Goal: Information Seeking & Learning: Learn about a topic

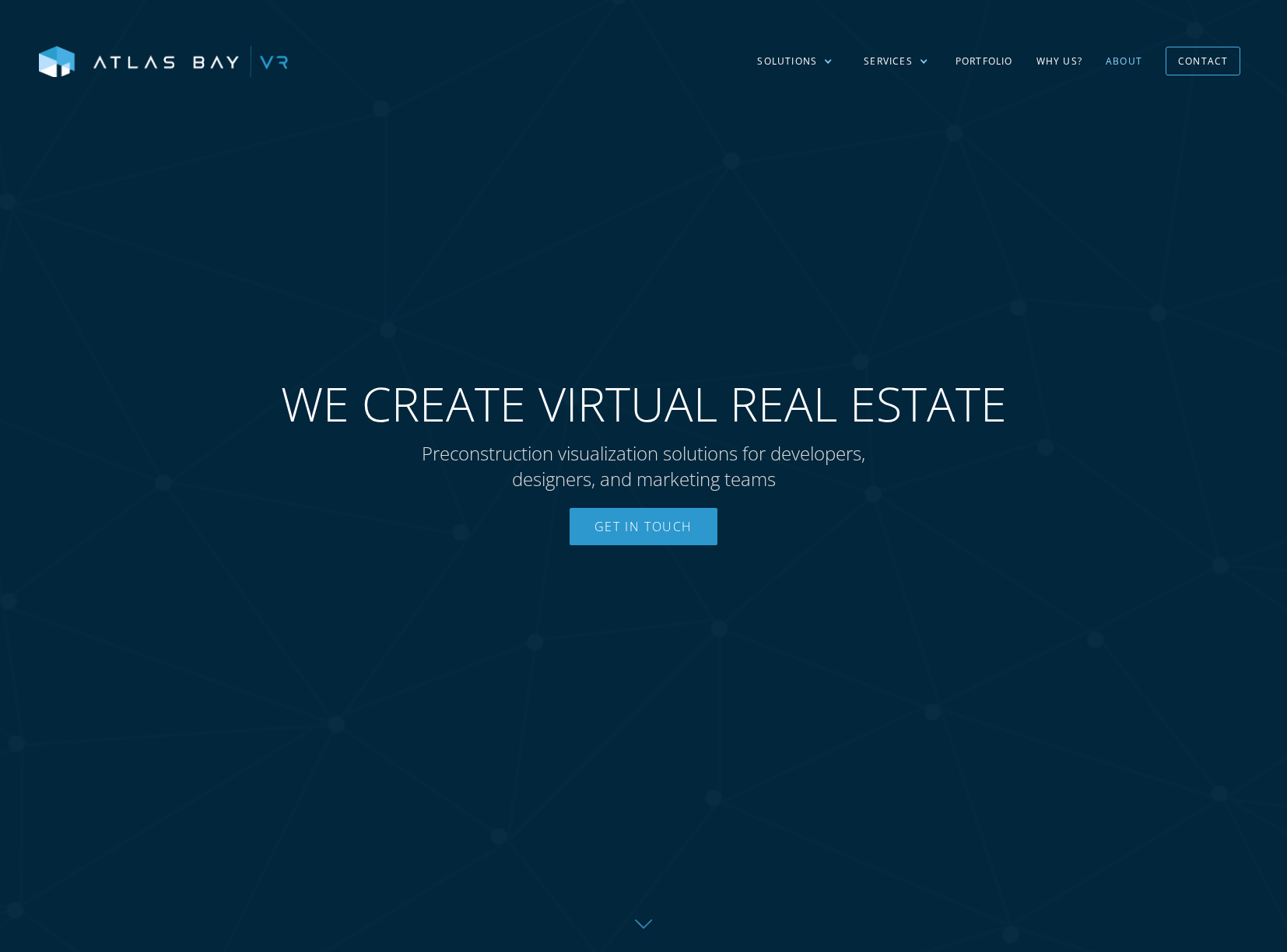
click at [1139, 59] on link "About" at bounding box center [1124, 61] width 60 height 45
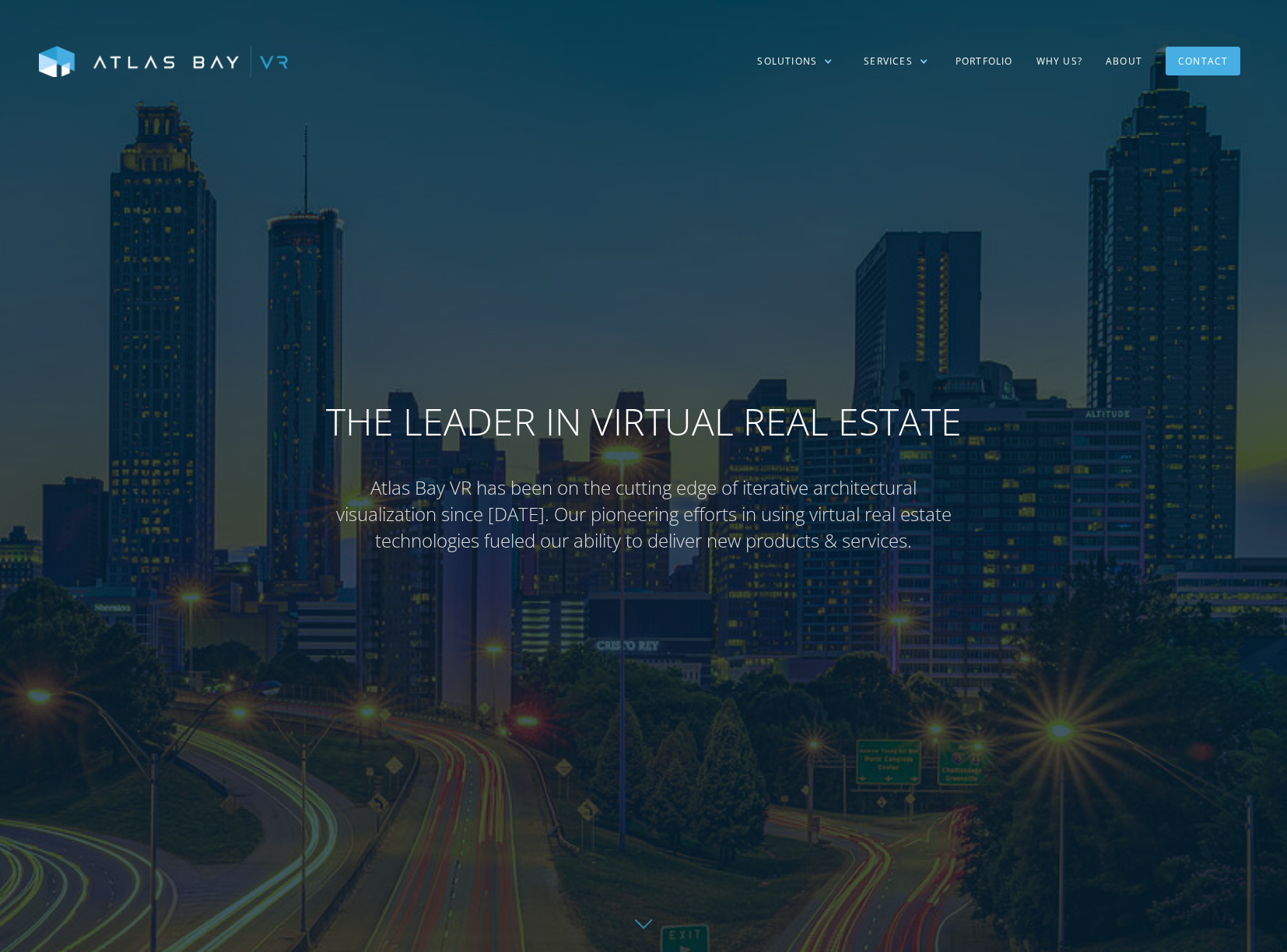
click at [1217, 61] on div "Contact" at bounding box center [1202, 61] width 50 height 24
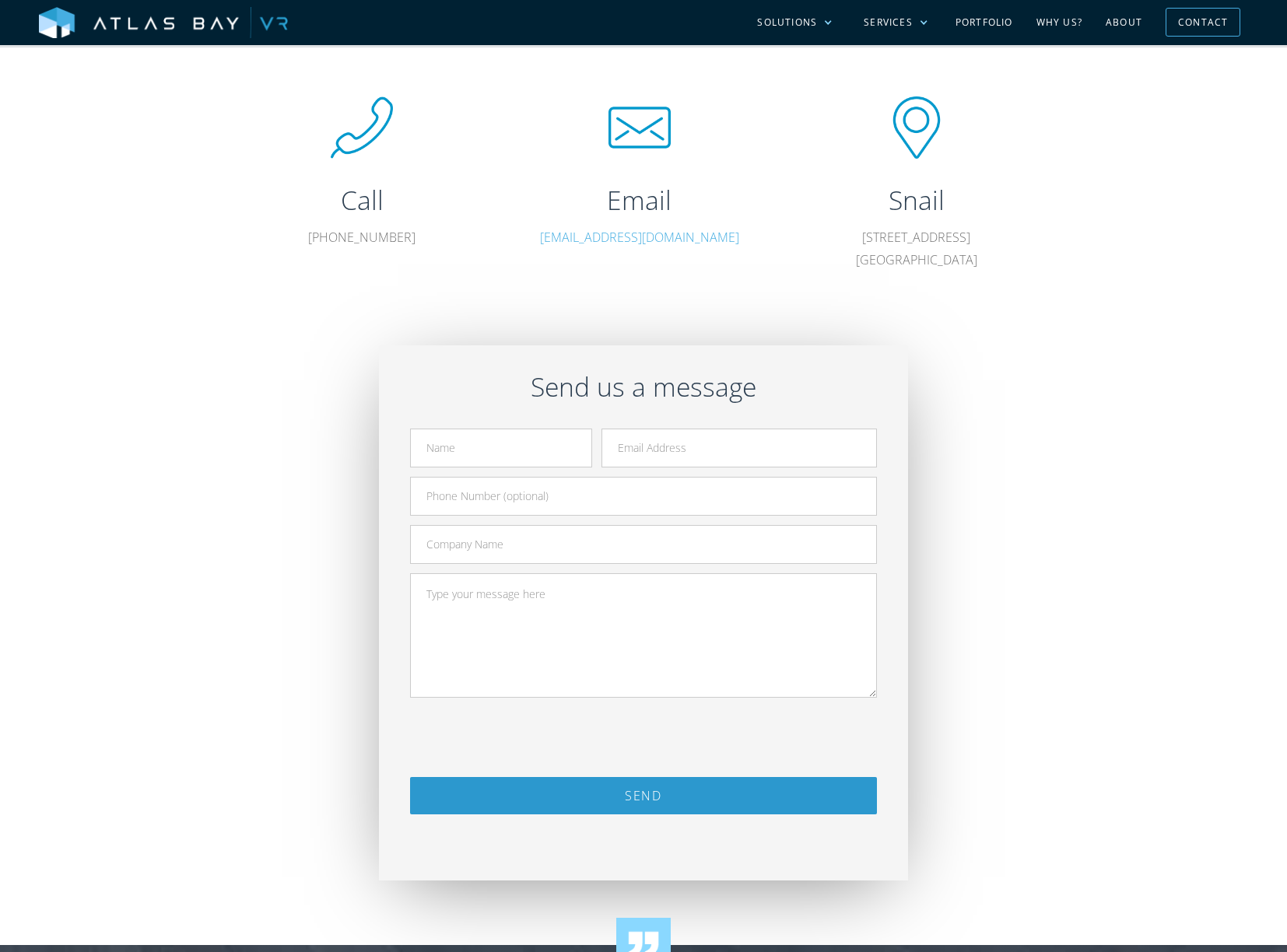
scroll to position [859, 0]
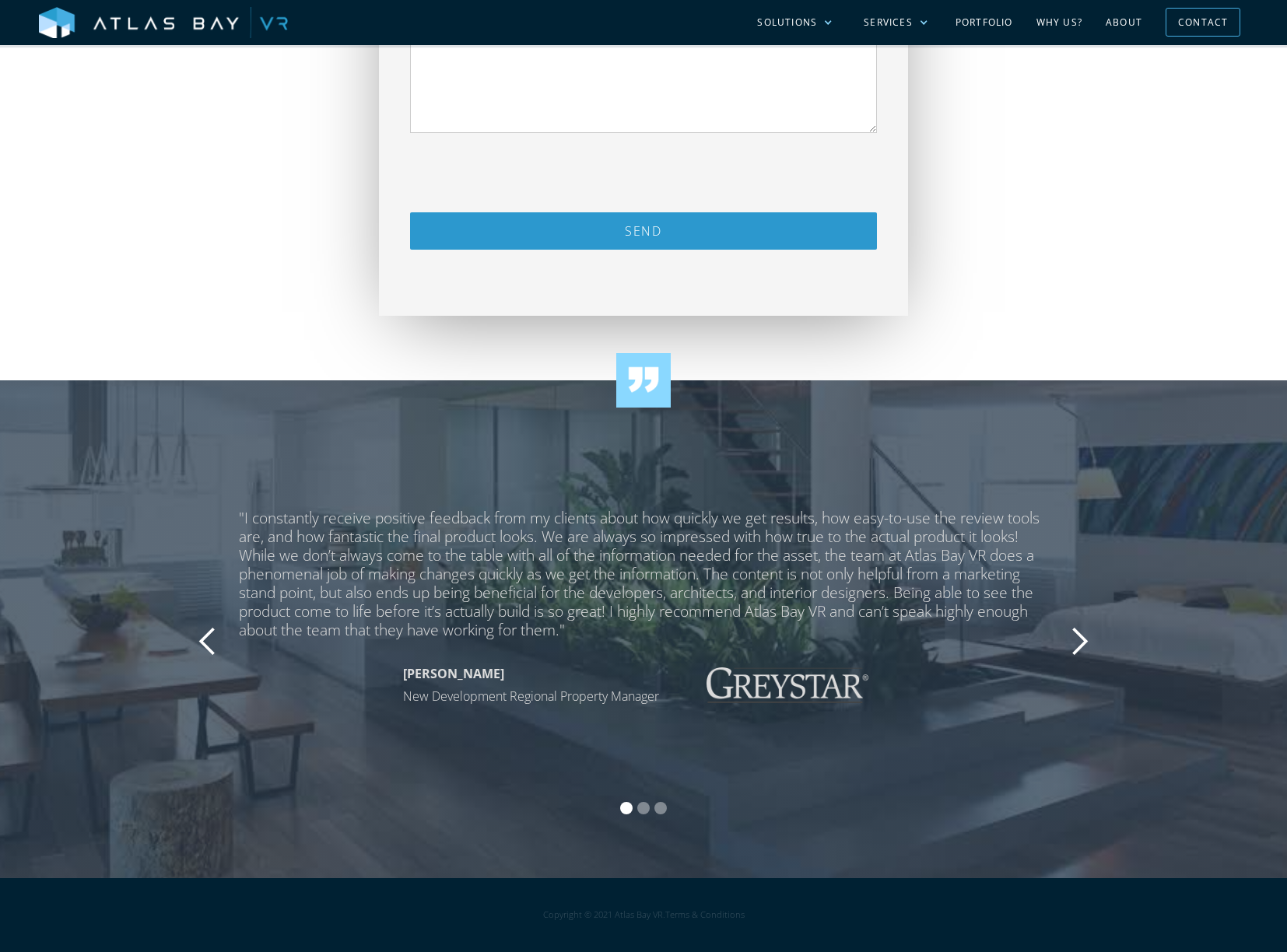
click at [1083, 637] on div "next slide" at bounding box center [1079, 641] width 31 height 31
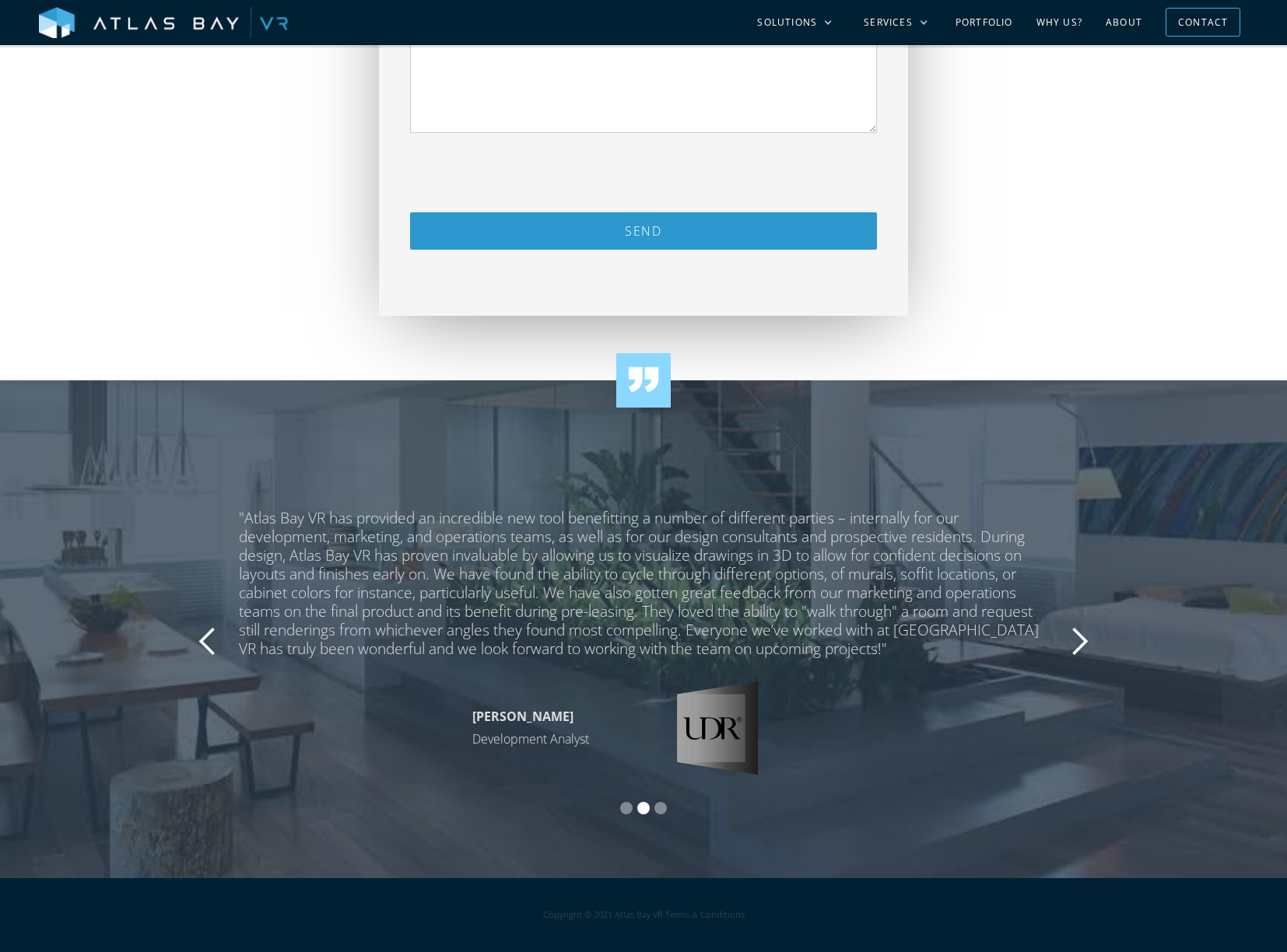
click at [215, 632] on div "previous slide" at bounding box center [208, 641] width 31 height 31
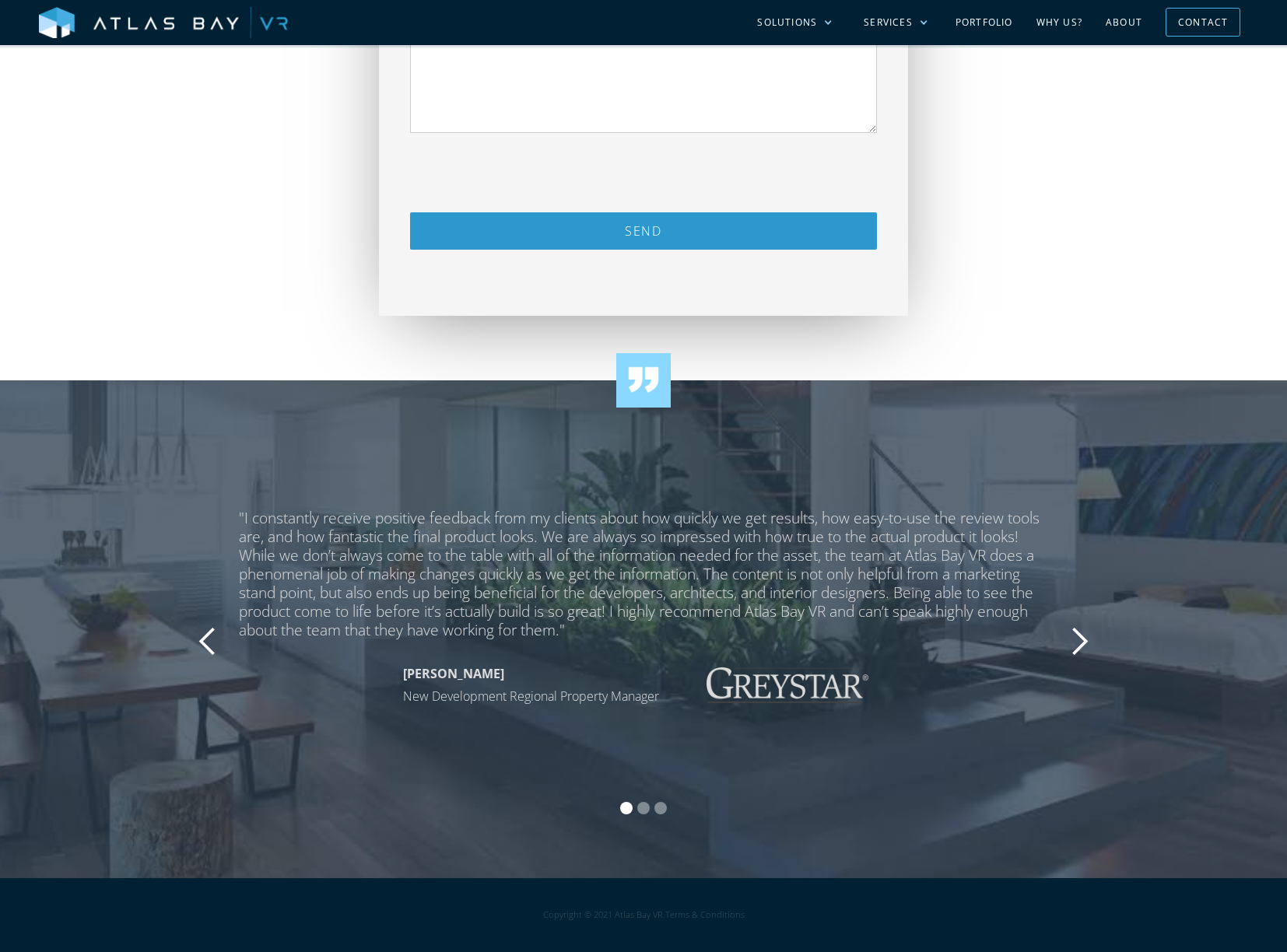
click at [219, 652] on div "previous slide" at bounding box center [208, 641] width 31 height 31
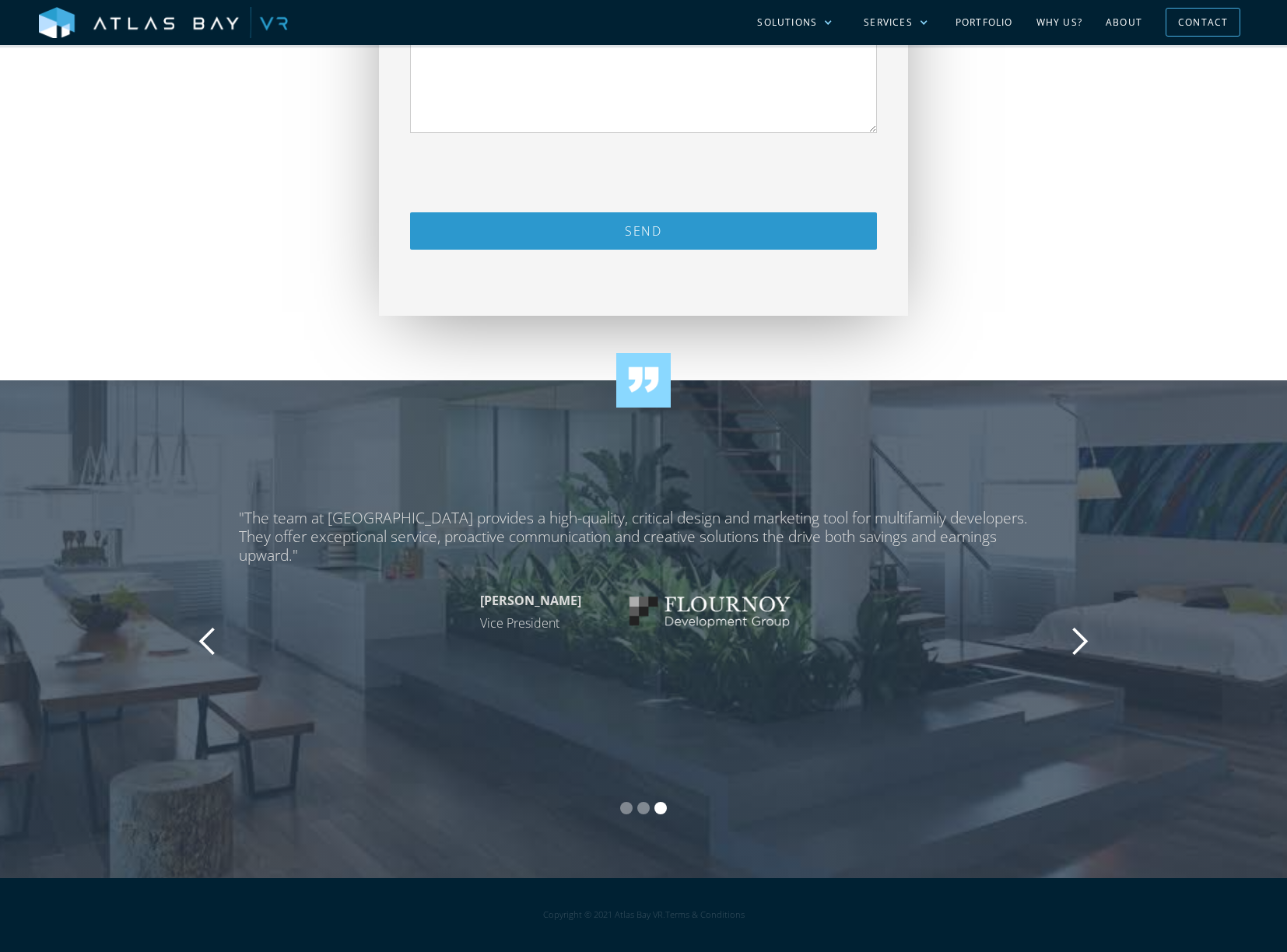
click at [219, 649] on div "previous slide" at bounding box center [208, 641] width 31 height 31
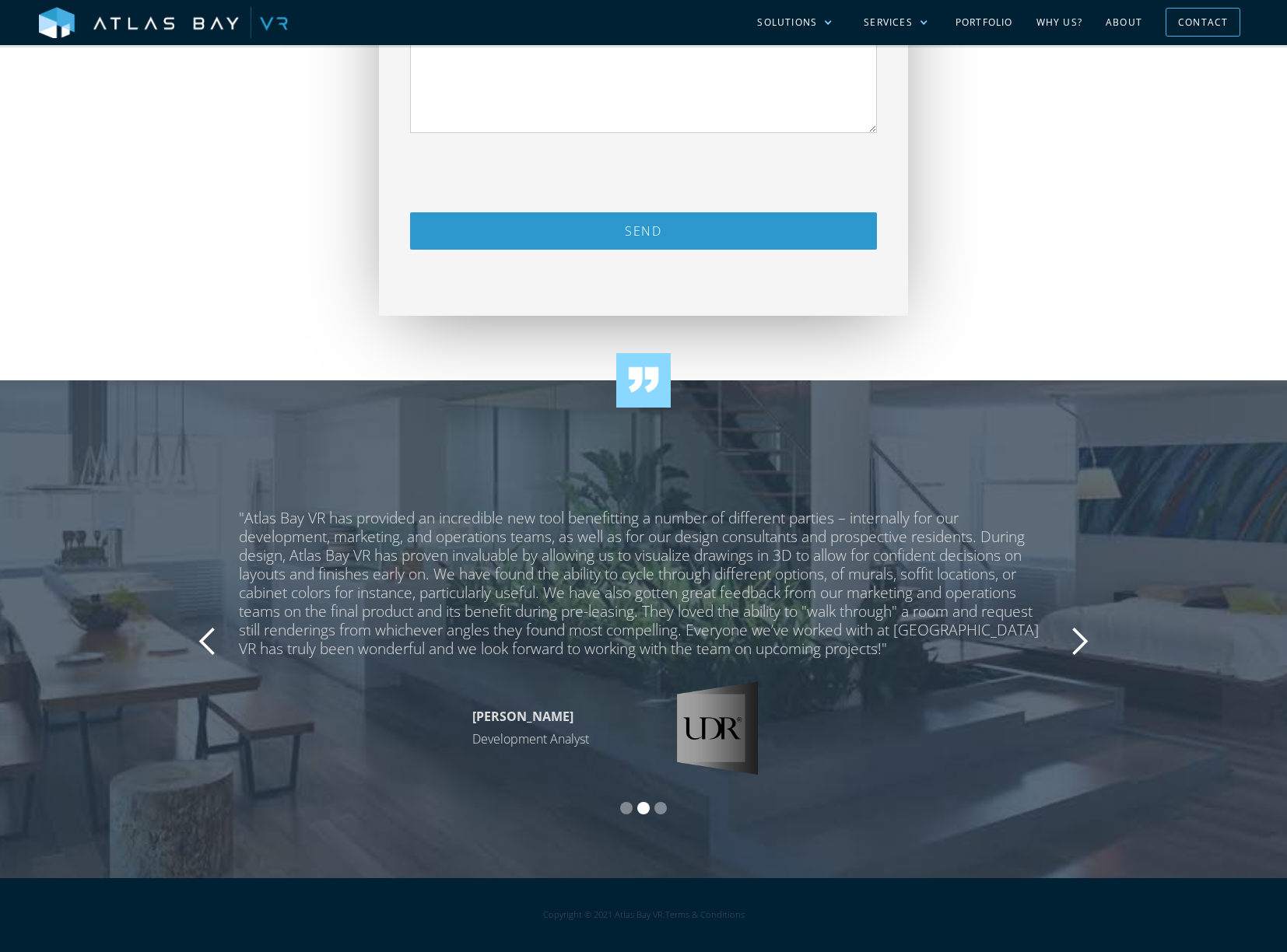
click at [219, 649] on div "previous slide" at bounding box center [208, 641] width 31 height 31
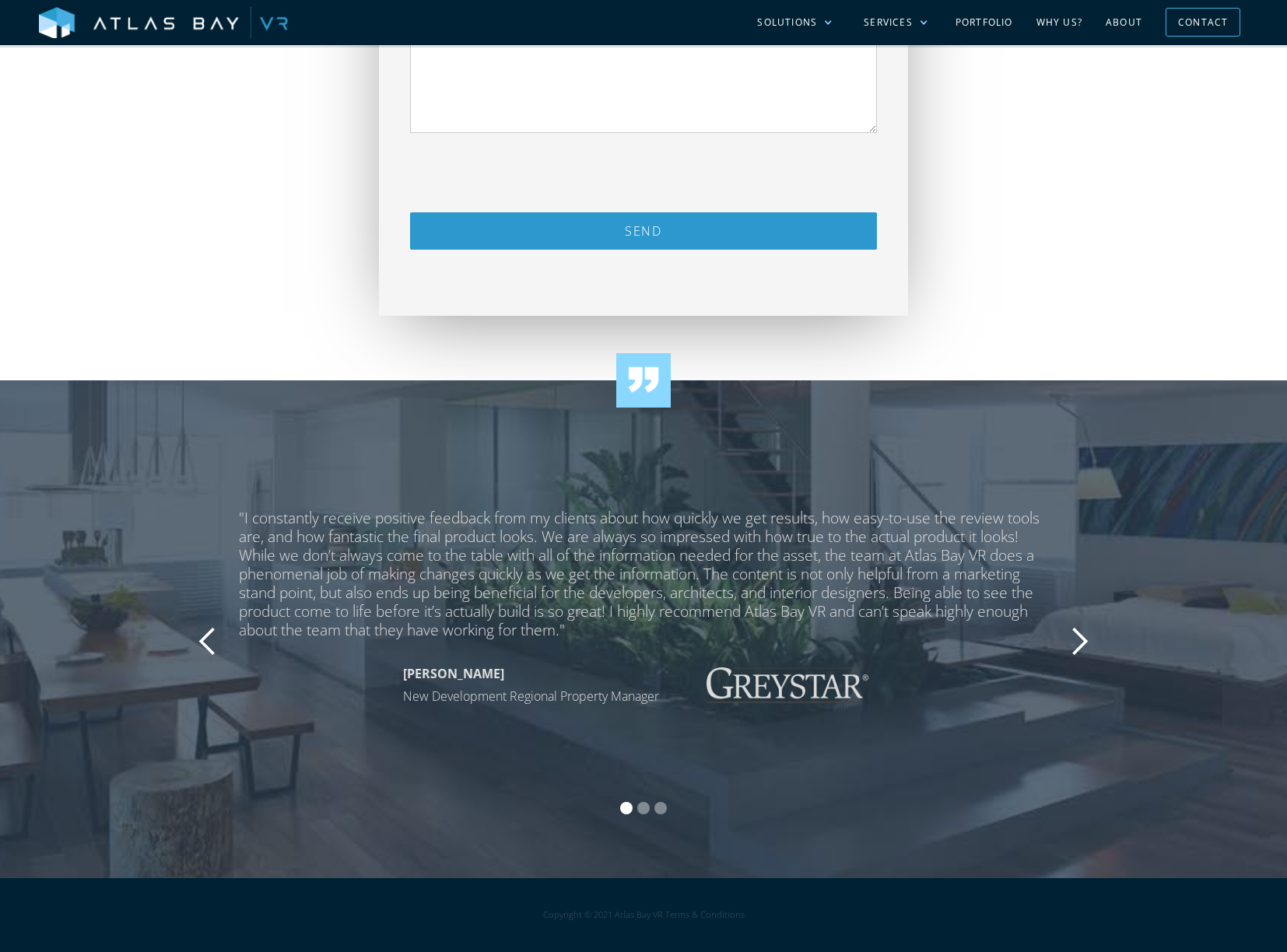
click at [219, 649] on div "previous slide" at bounding box center [208, 641] width 31 height 31
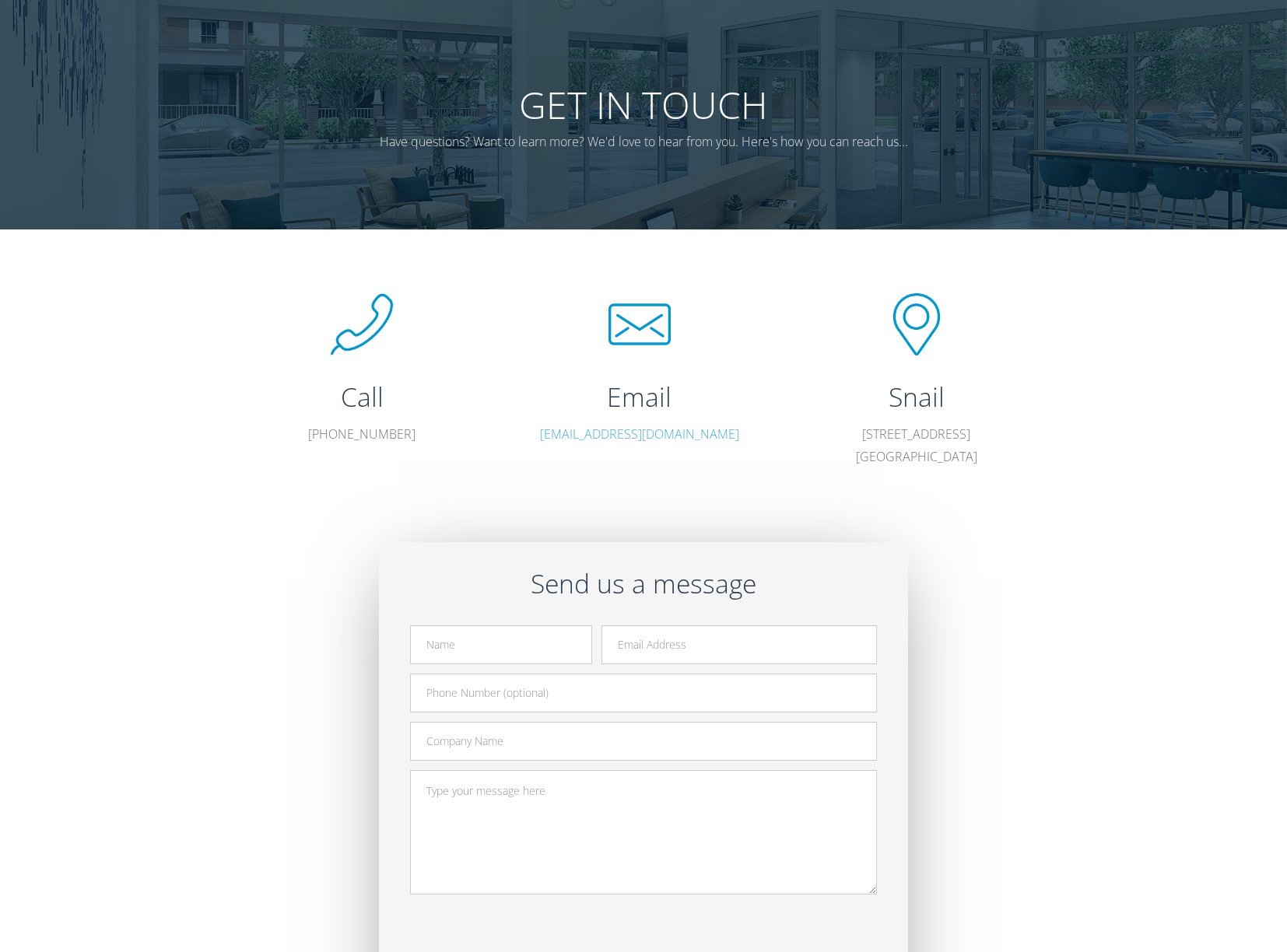
scroll to position [0, 0]
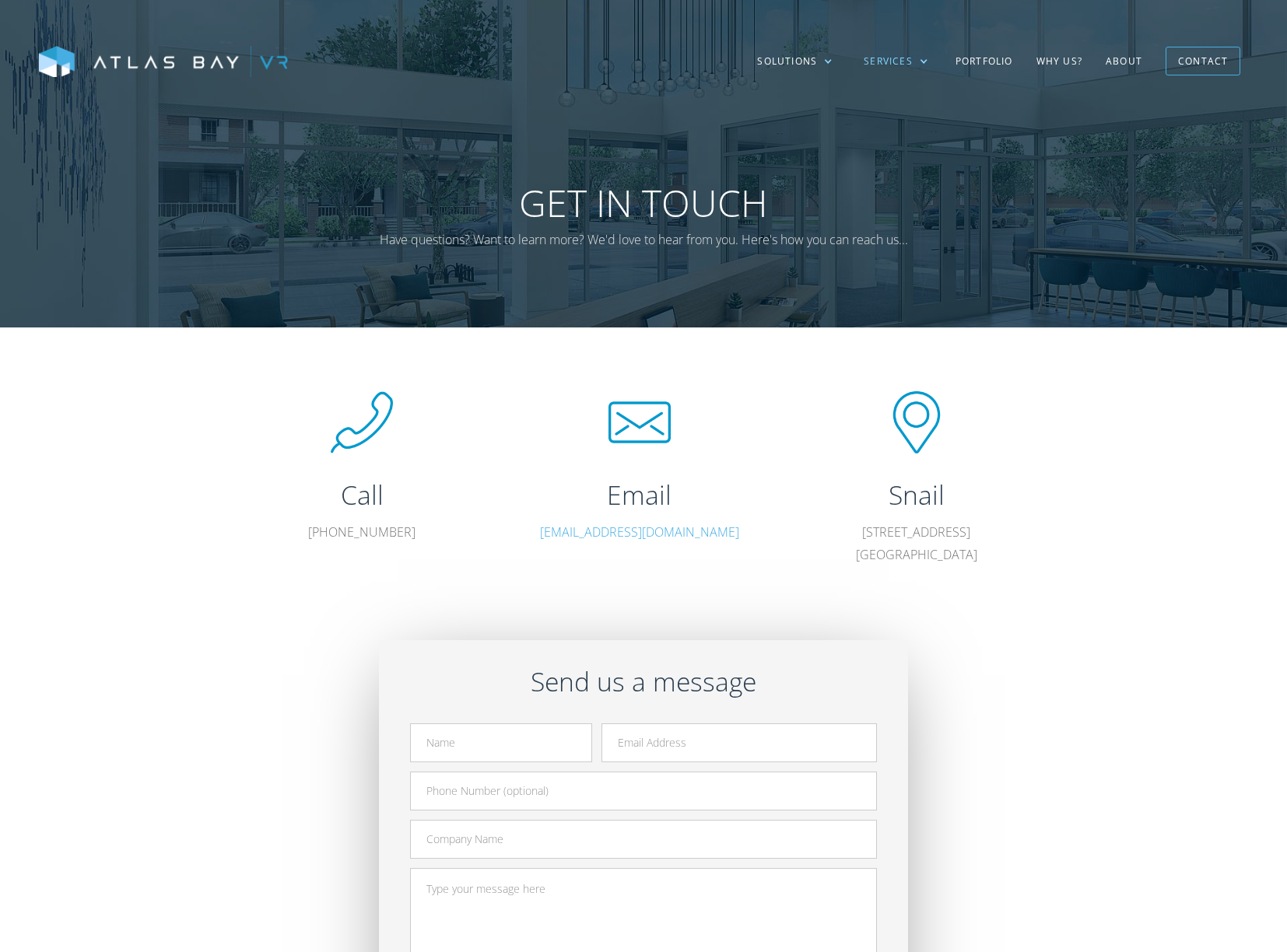
click at [925, 66] on div "Services" at bounding box center [896, 61] width 96 height 45
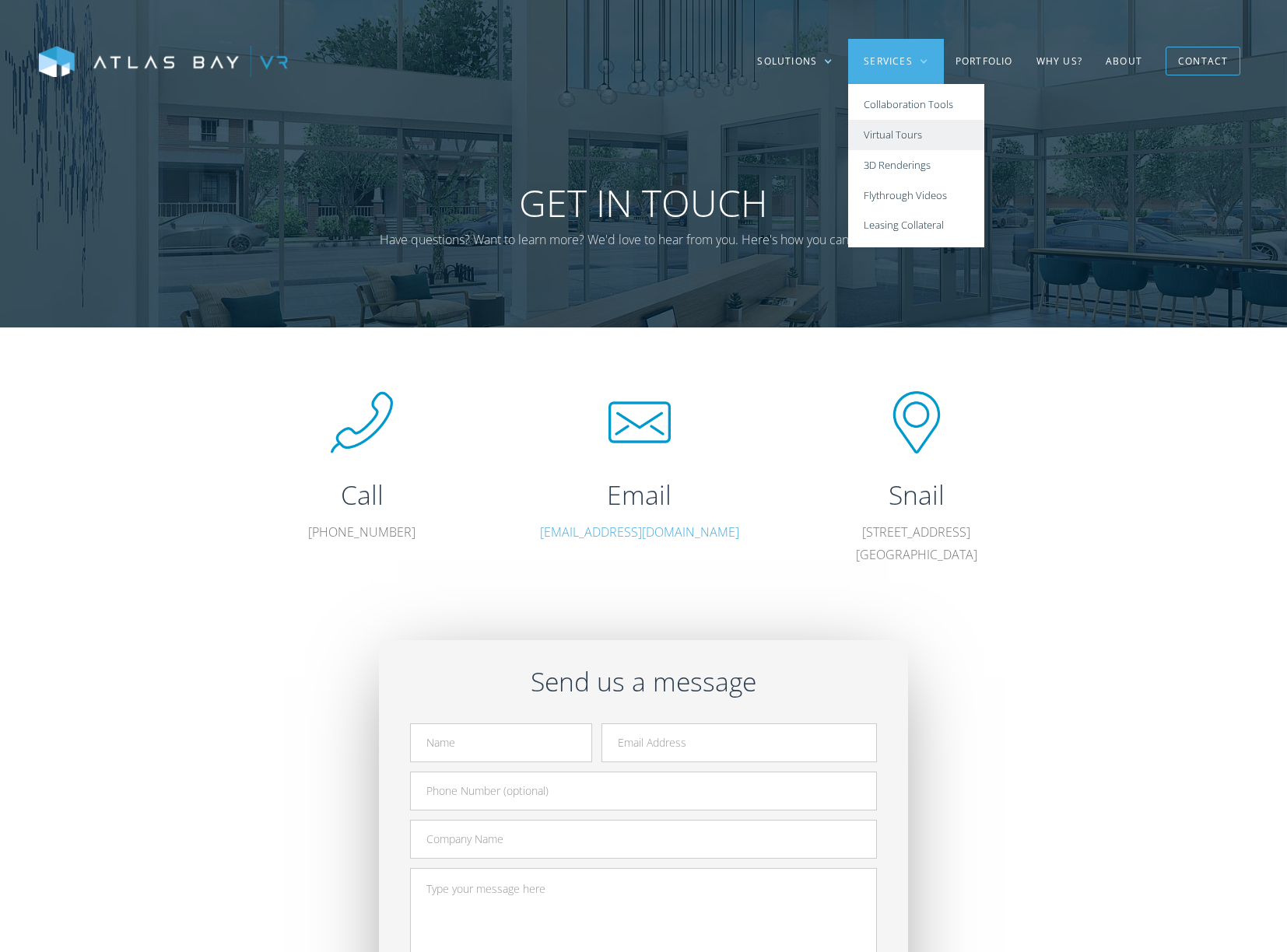
click at [902, 133] on link "Virtual Tours" at bounding box center [916, 134] width 136 height 30
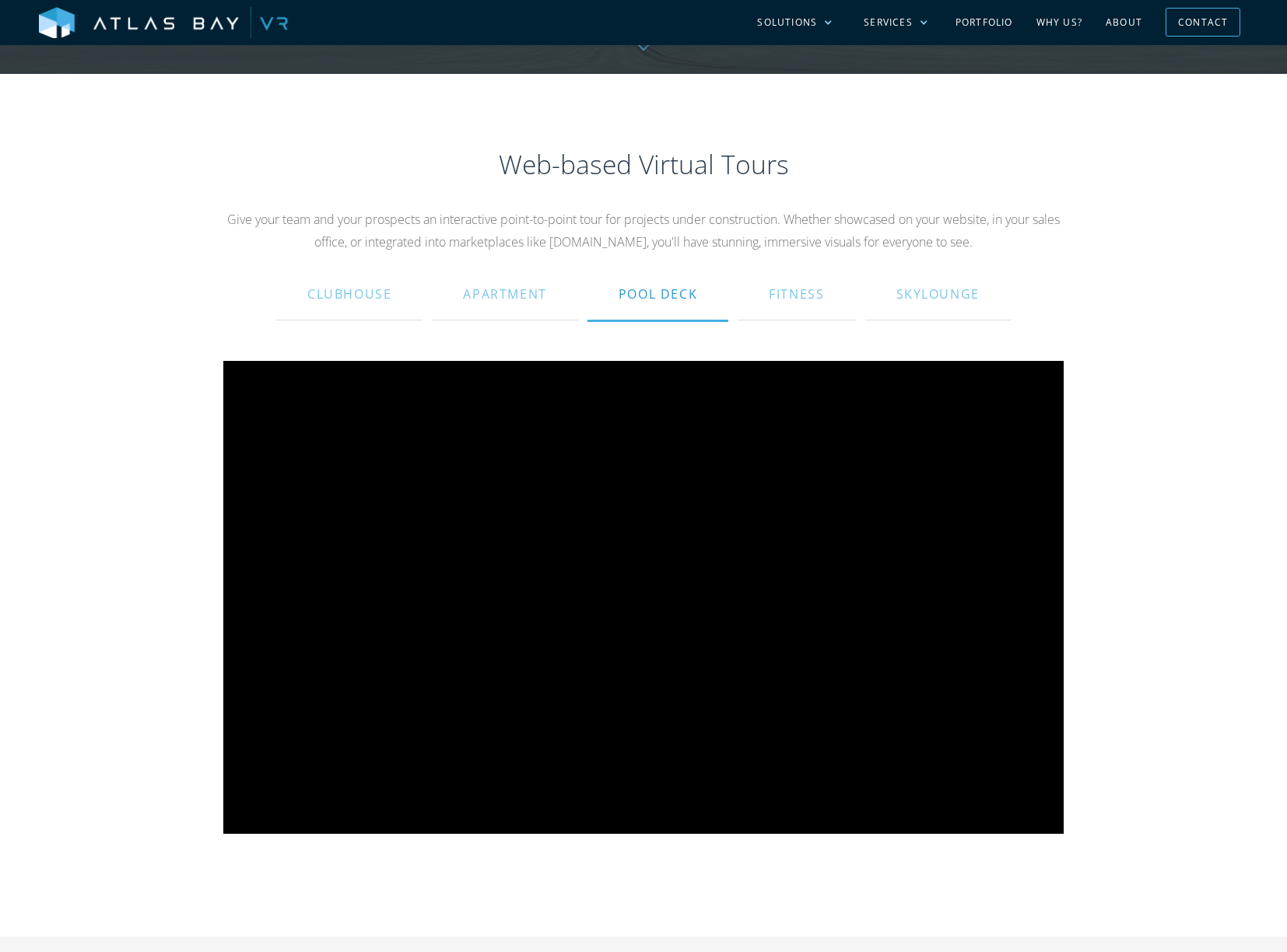
scroll to position [900, 0]
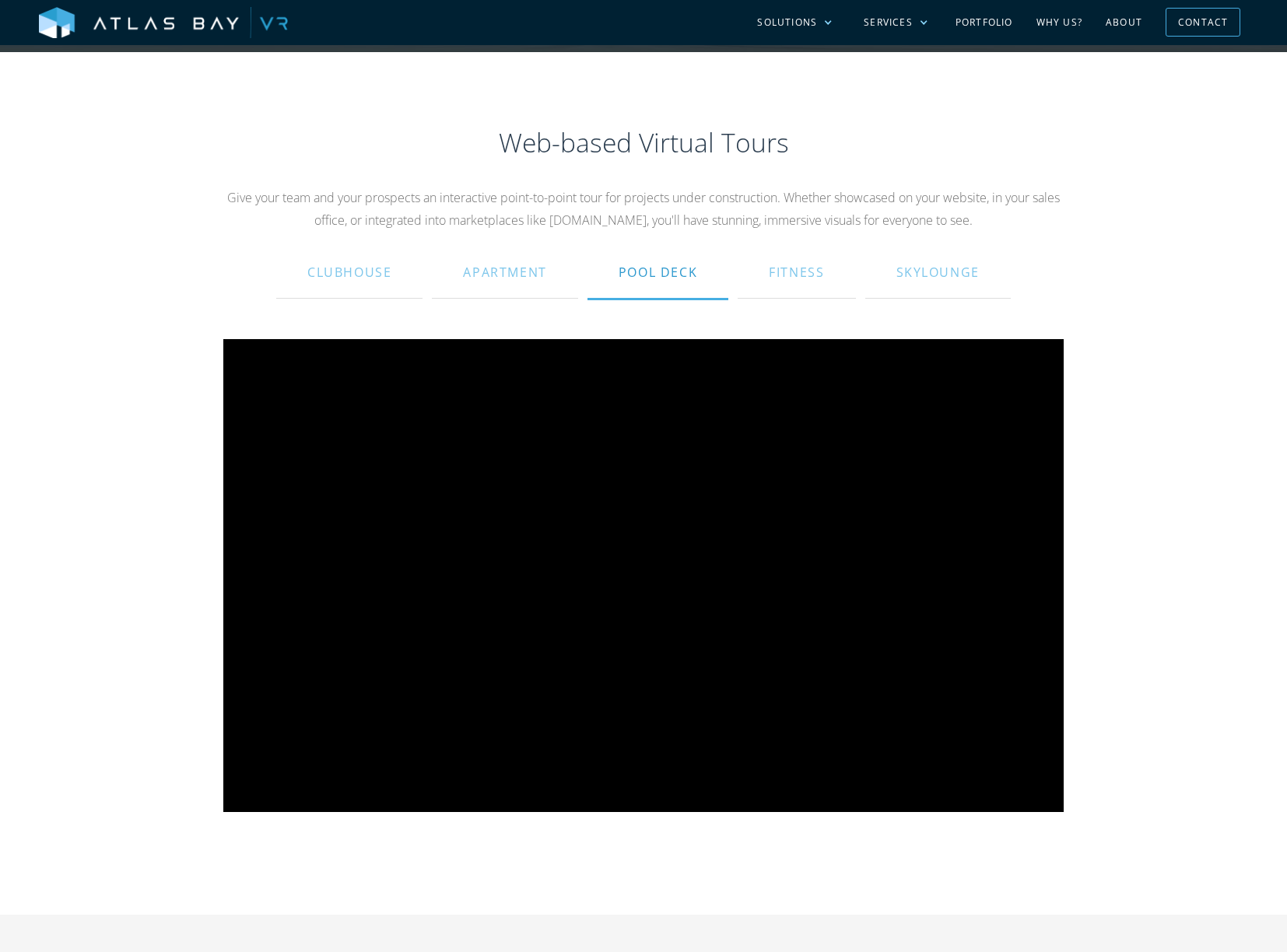
drag, startPoint x: 1200, startPoint y: 480, endPoint x: 1097, endPoint y: 442, distance: 109.8
click at [1198, 479] on div "Web-based Virtual Tours Give your team and your prospects an interactive point-…" at bounding box center [643, 483] width 1287 height 862
click at [495, 267] on div "Apartment" at bounding box center [505, 273] width 83 height 37
click at [313, 277] on div "Clubhouse" at bounding box center [348, 273] width 84 height 37
click at [918, 271] on div "Skylounge" at bounding box center [938, 273] width 83 height 37
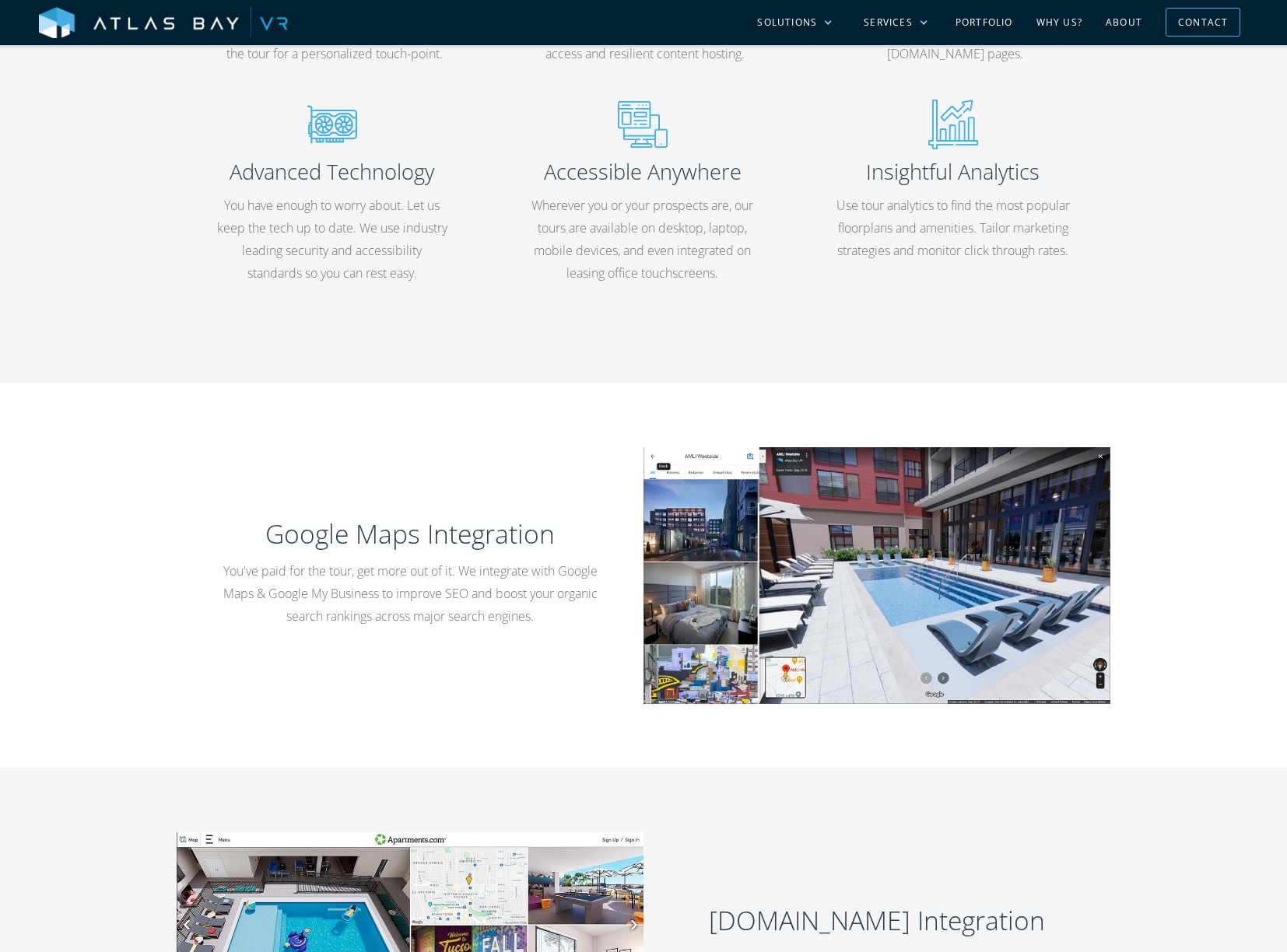
scroll to position [0, 0]
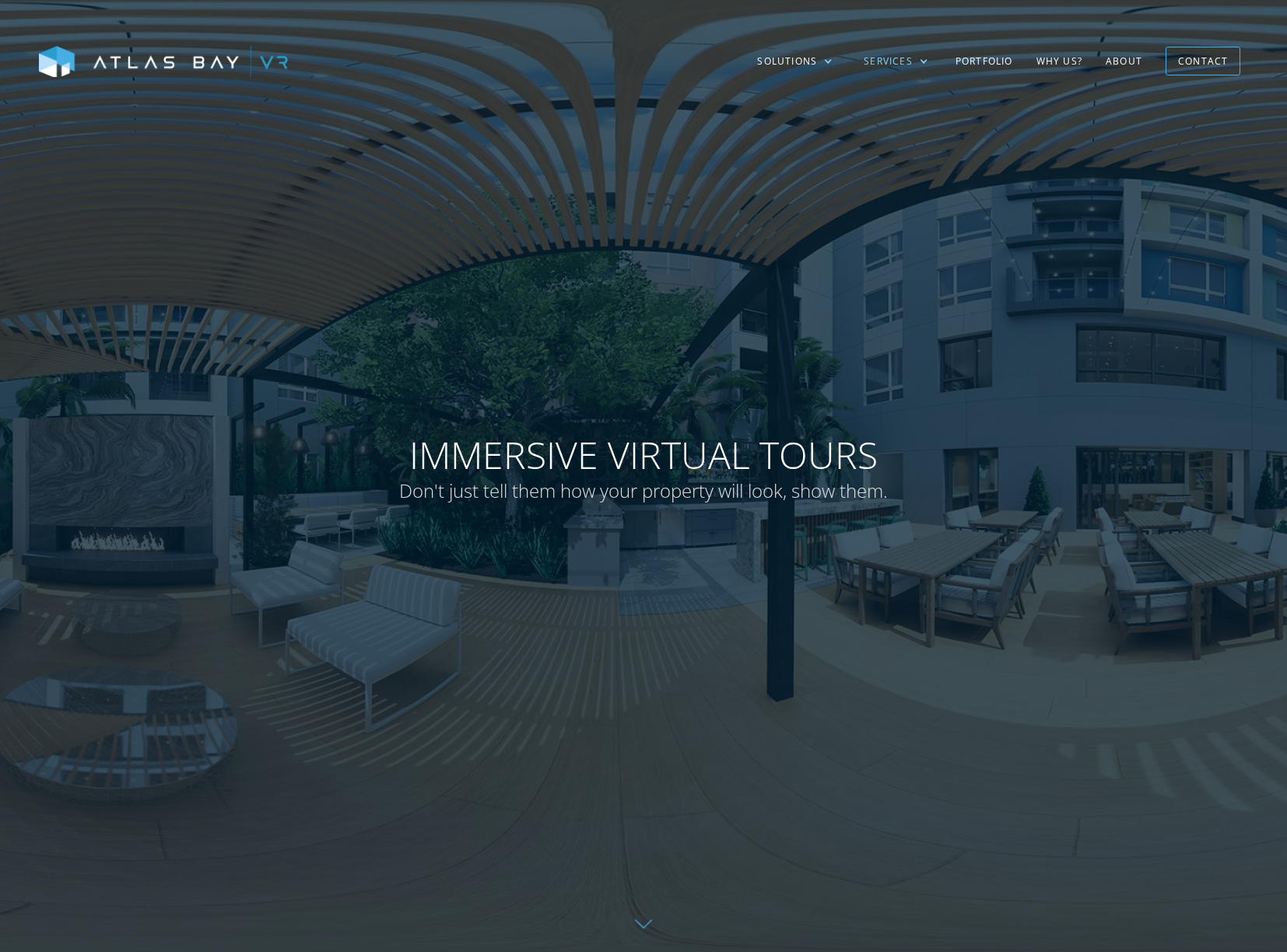
click at [884, 59] on div "Services" at bounding box center [888, 61] width 49 height 14
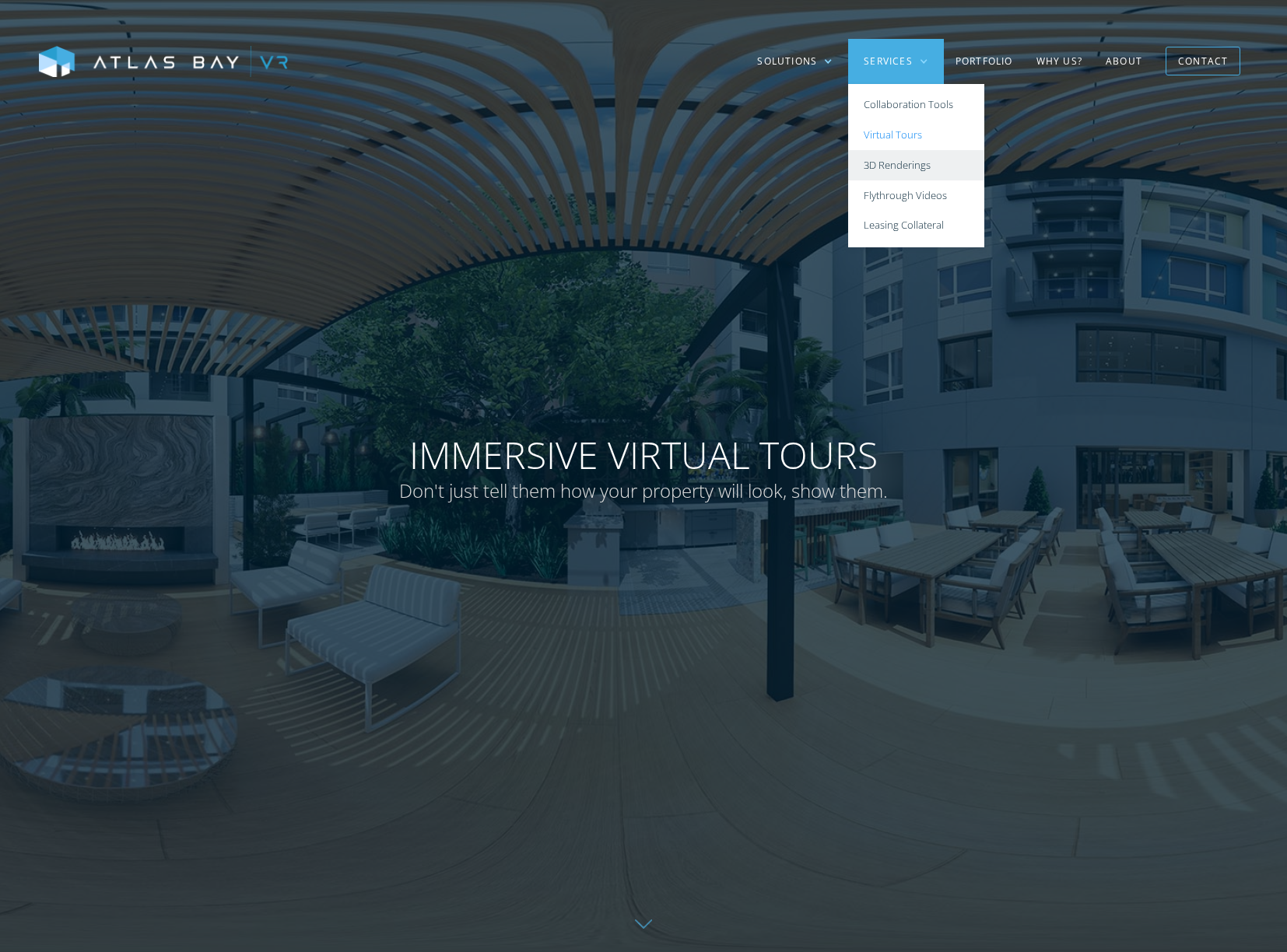
click at [900, 160] on link "3D Renderings" at bounding box center [916, 164] width 136 height 30
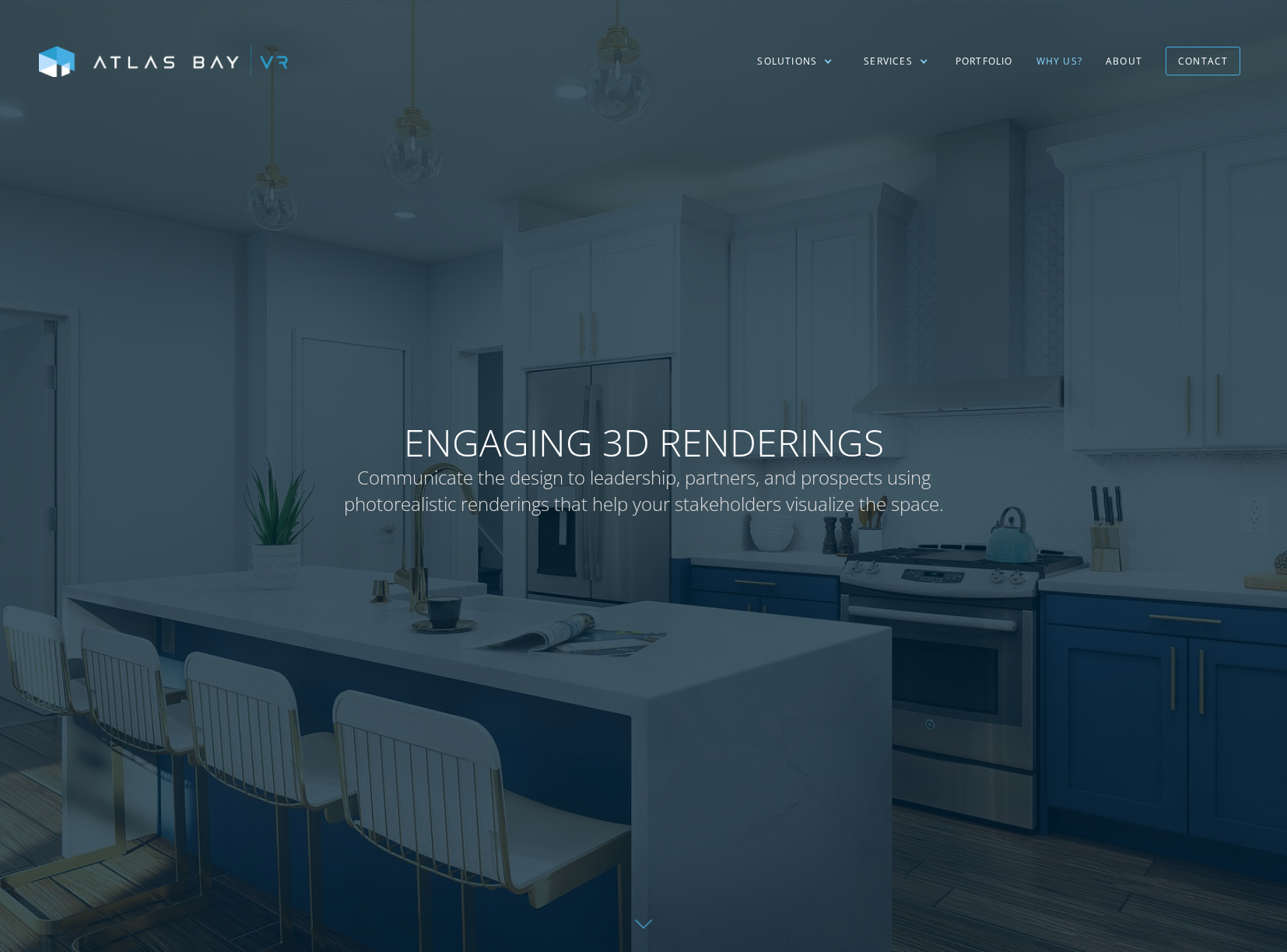
click at [1063, 61] on link "Why US?" at bounding box center [1059, 61] width 69 height 45
